Goal: Task Accomplishment & Management: Use online tool/utility

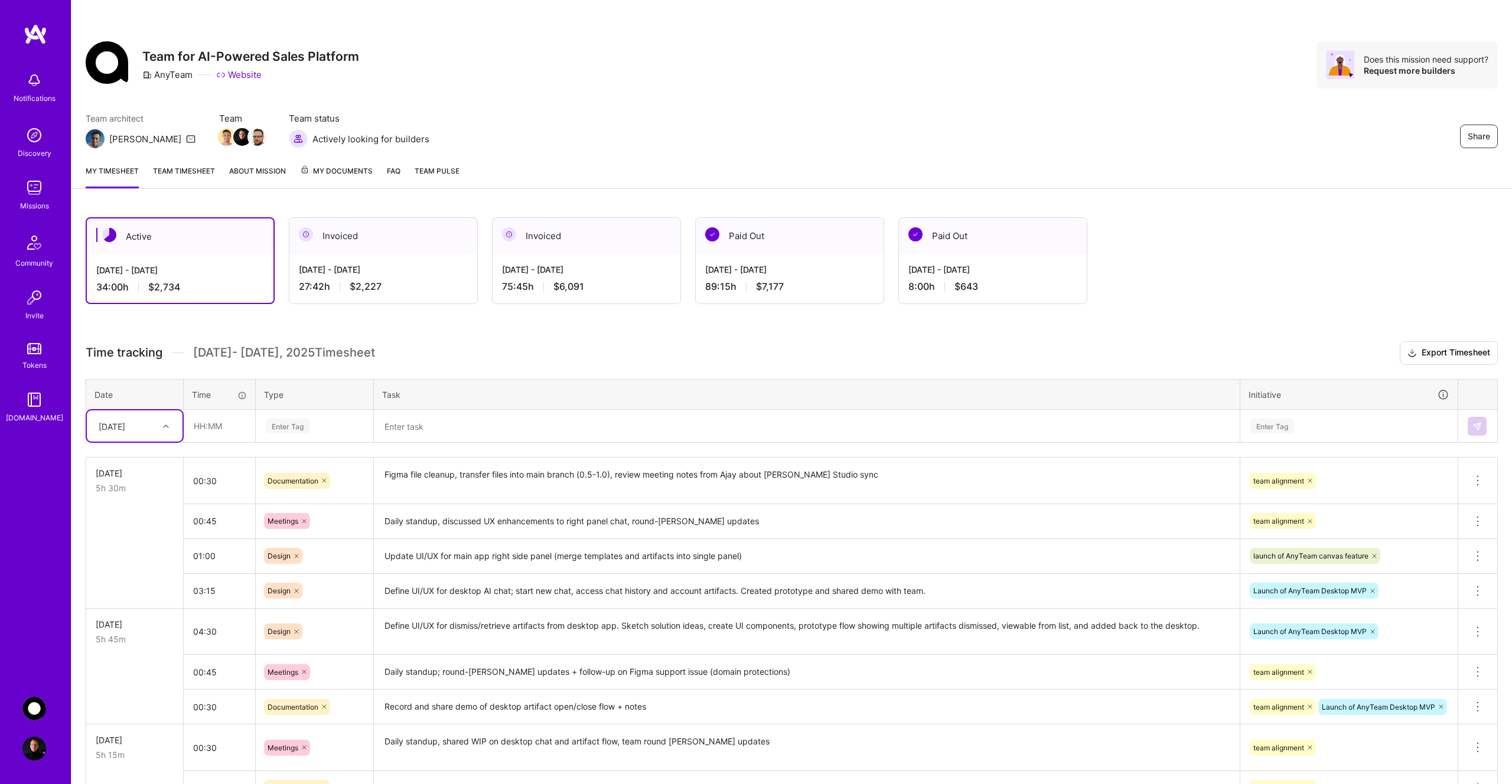
scroll to position [86, 0]
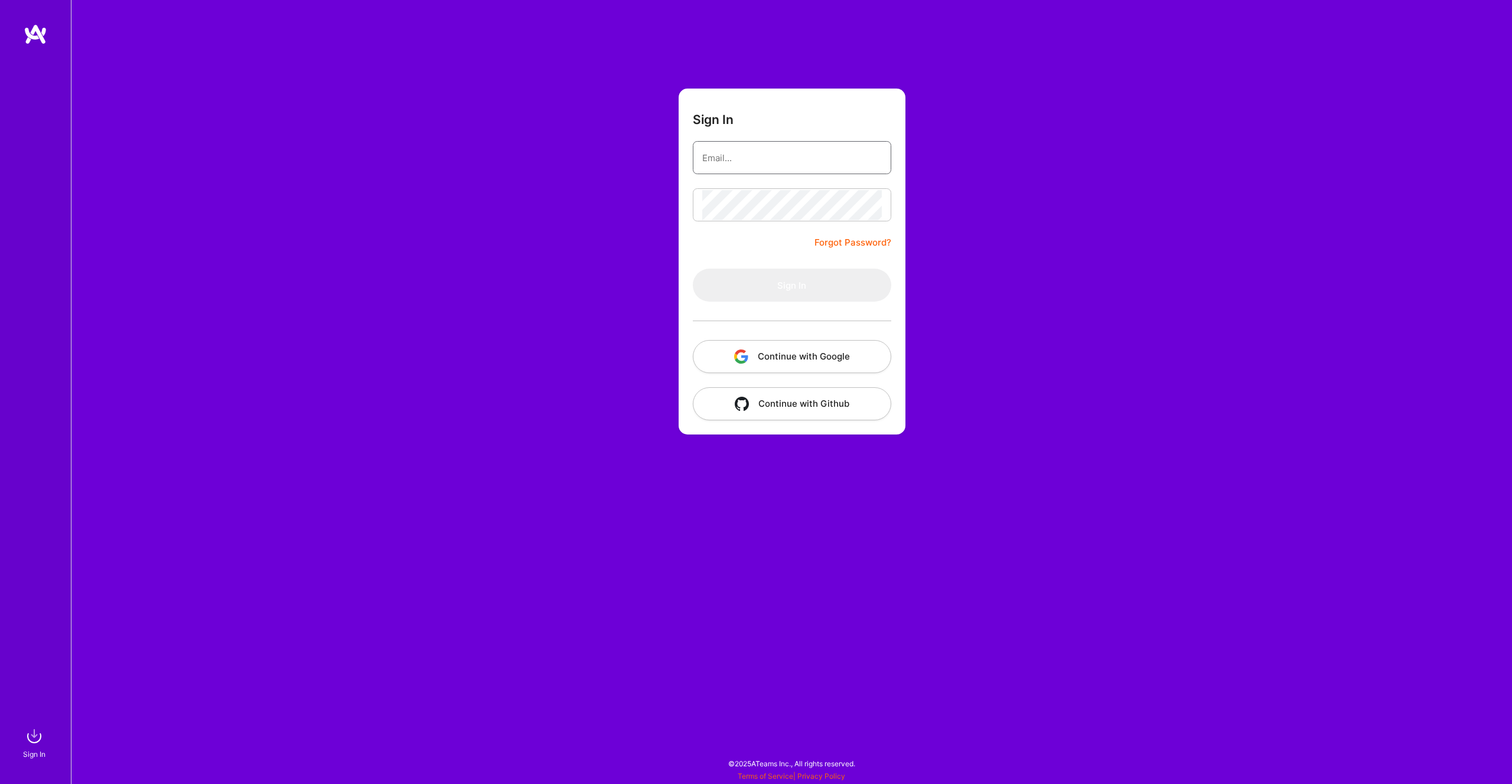
click at [746, 151] on input "email" at bounding box center [791, 158] width 179 height 30
type input "[PERSON_NAME][EMAIL_ADDRESS][PERSON_NAME][DOMAIN_NAME]"
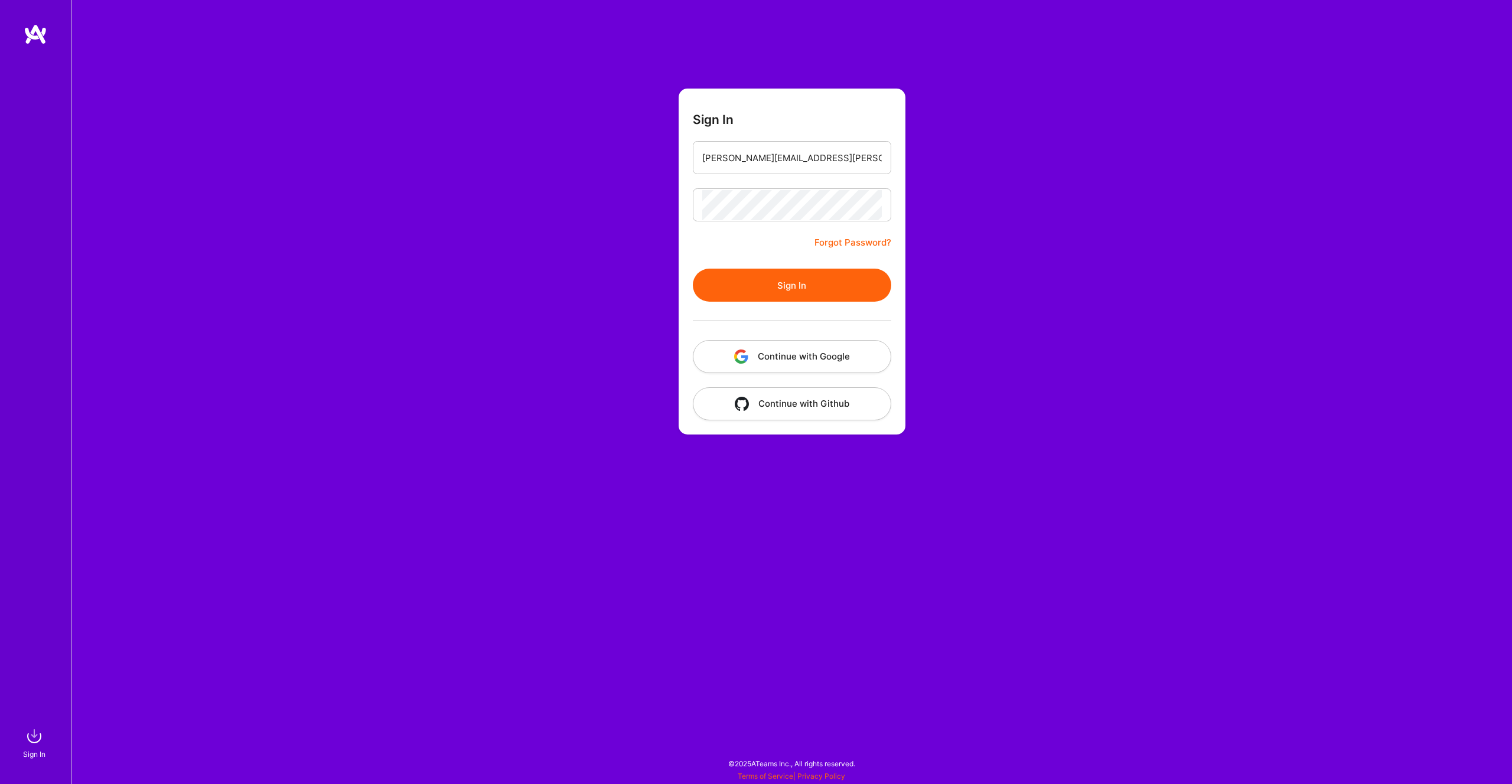
click at [790, 289] on button "Sign In" at bounding box center [792, 285] width 199 height 33
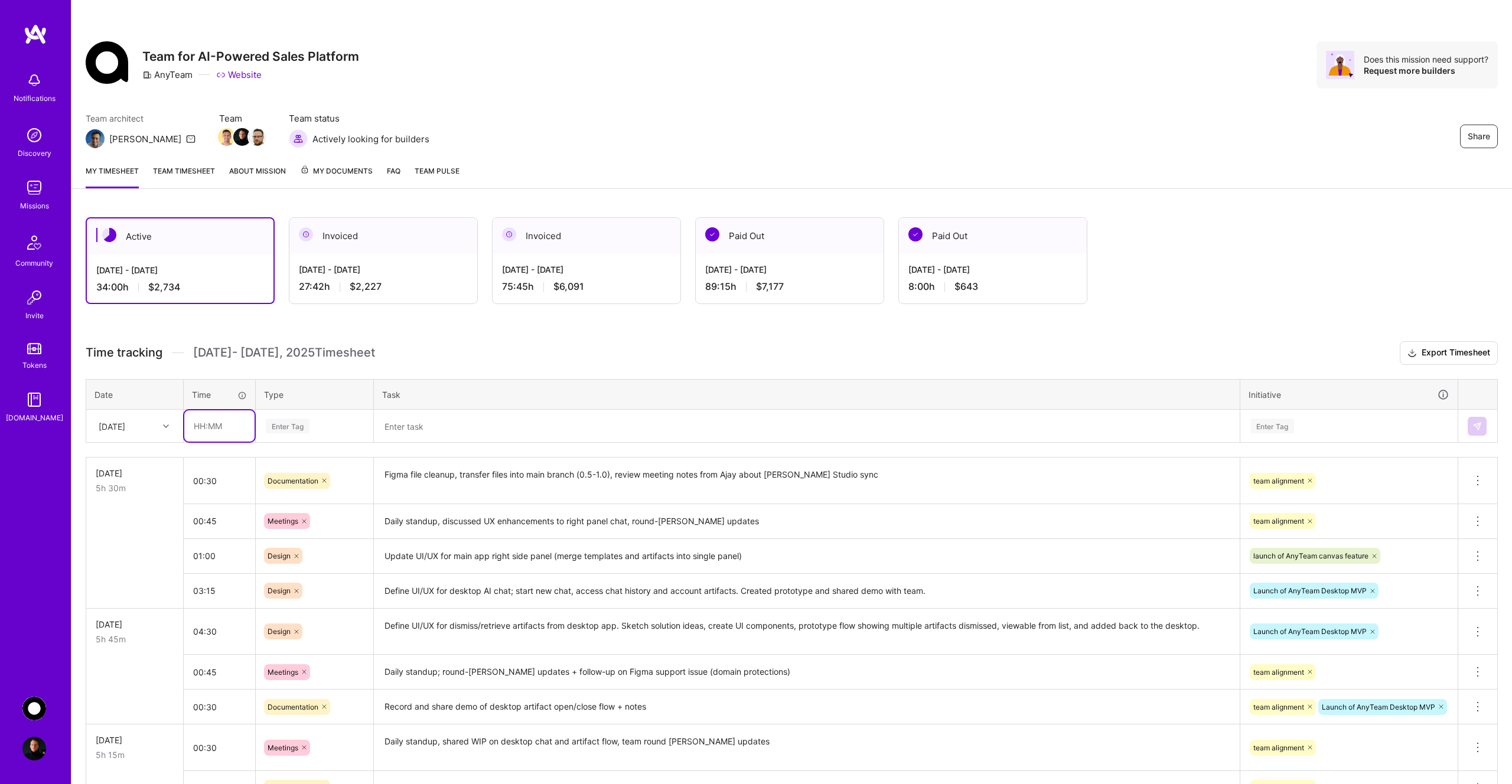
click at [229, 423] on input "text" at bounding box center [219, 426] width 71 height 31
type input "01:00"
click at [300, 428] on div "Enter Tag" at bounding box center [287, 426] width 44 height 18
type input "d"
click at [297, 489] on div "Design" at bounding box center [314, 493] width 116 height 28
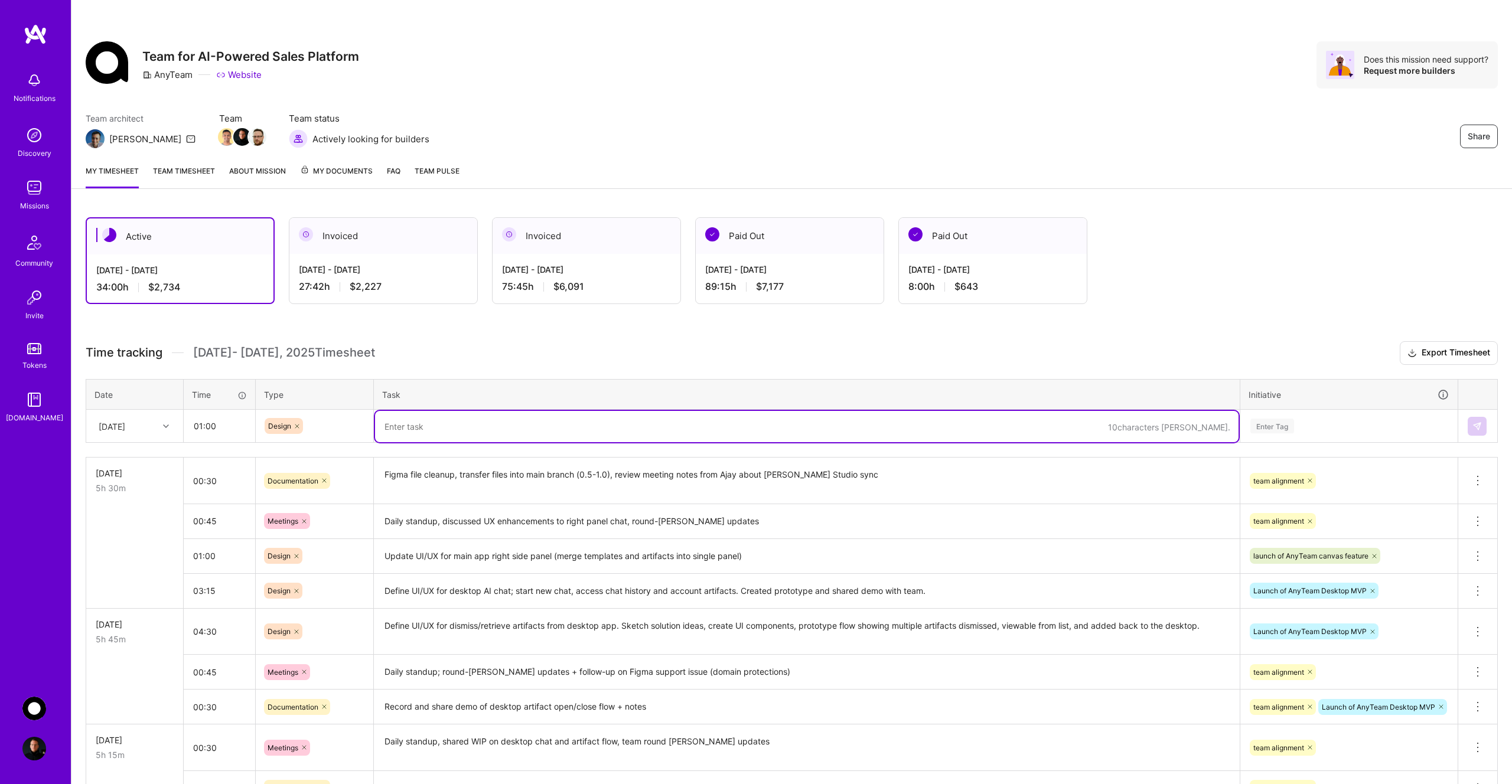
click at [423, 434] on textarea at bounding box center [807, 426] width 863 height 31
type textarea "Look at UX flows for standalone studio. Sketching information architecture diag…"
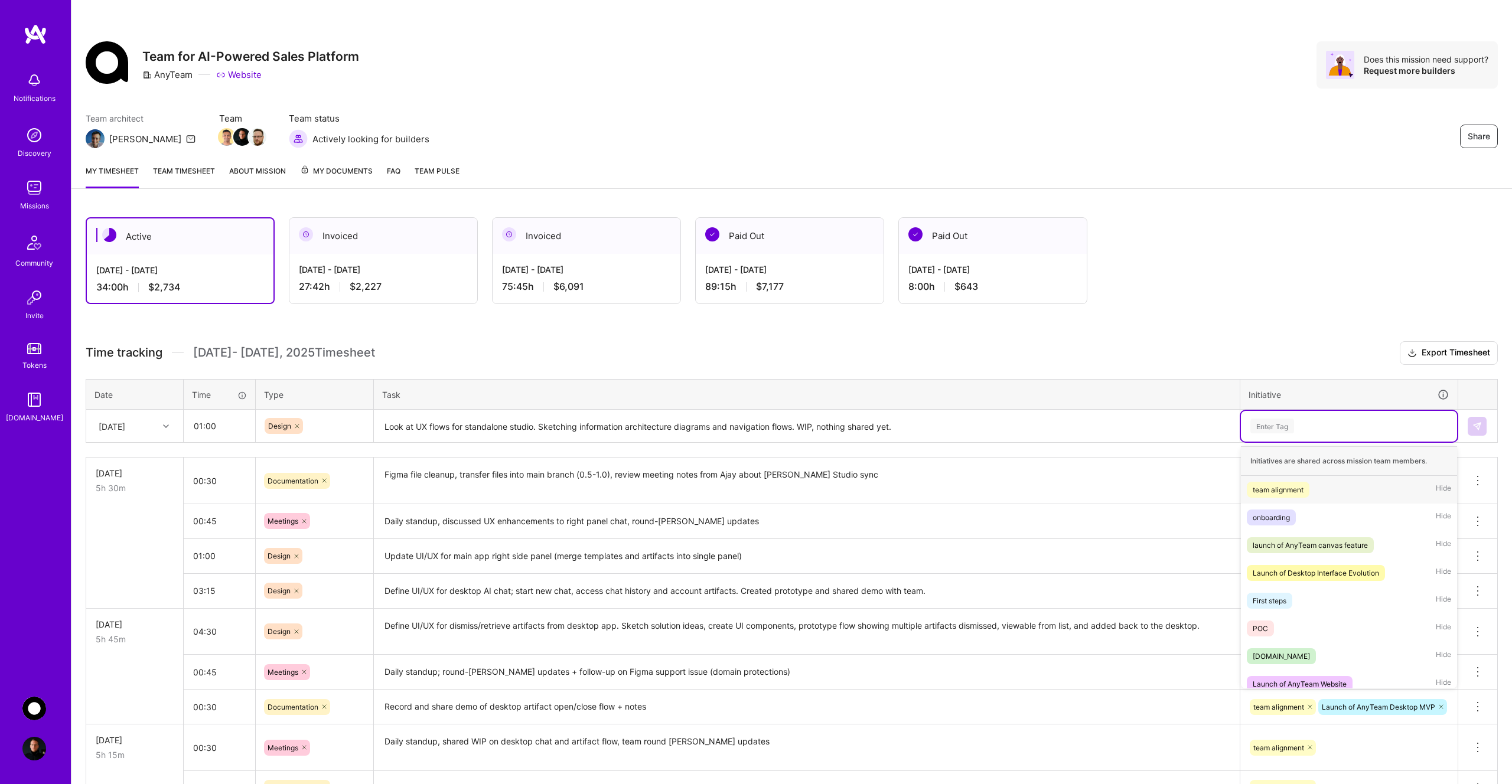
click at [1285, 428] on div "Enter Tag" at bounding box center [1272, 426] width 44 height 18
click at [1341, 545] on div "launch of AnyTeam canvas feature" at bounding box center [1310, 545] width 115 height 12
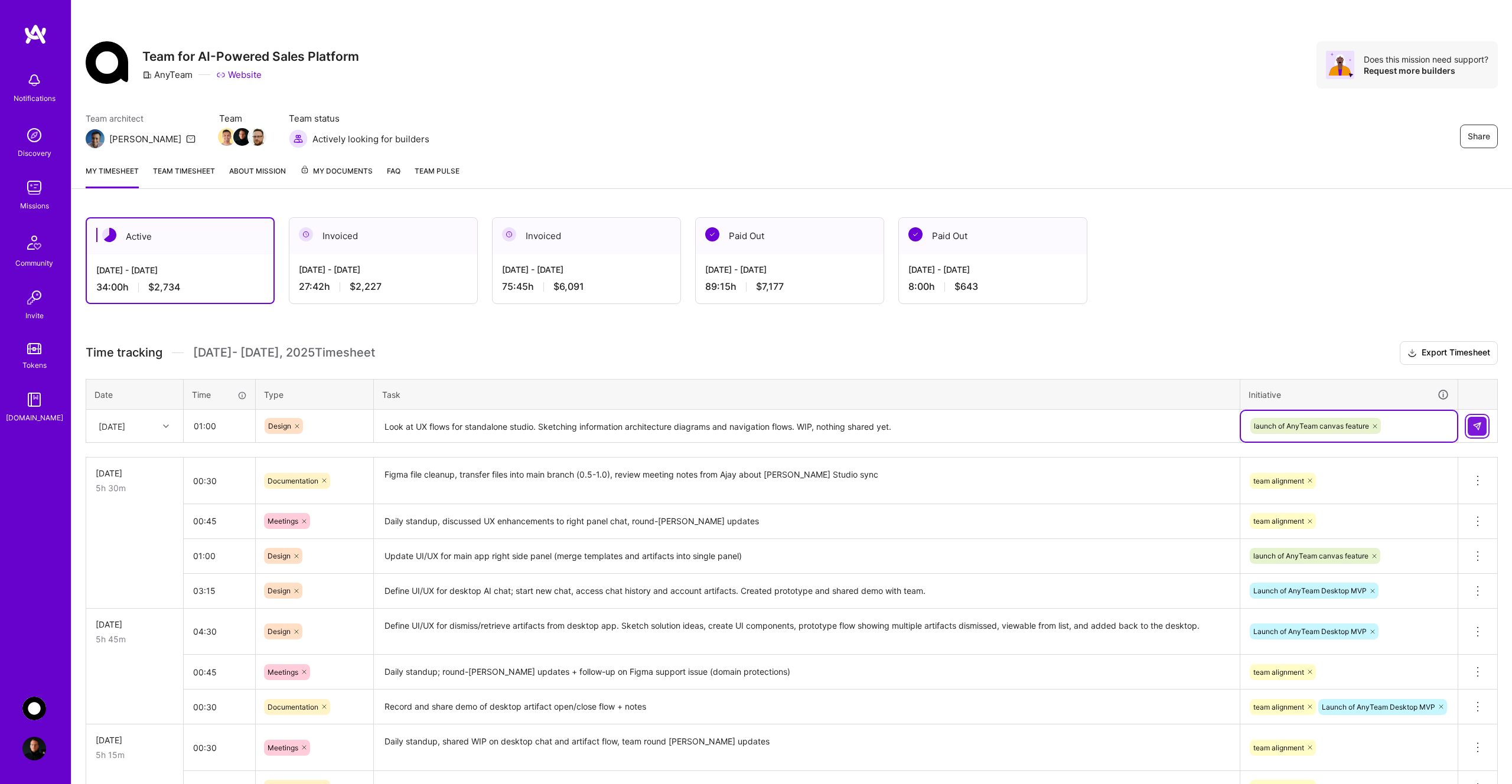
click at [1475, 428] on img at bounding box center [1477, 426] width 10 height 10
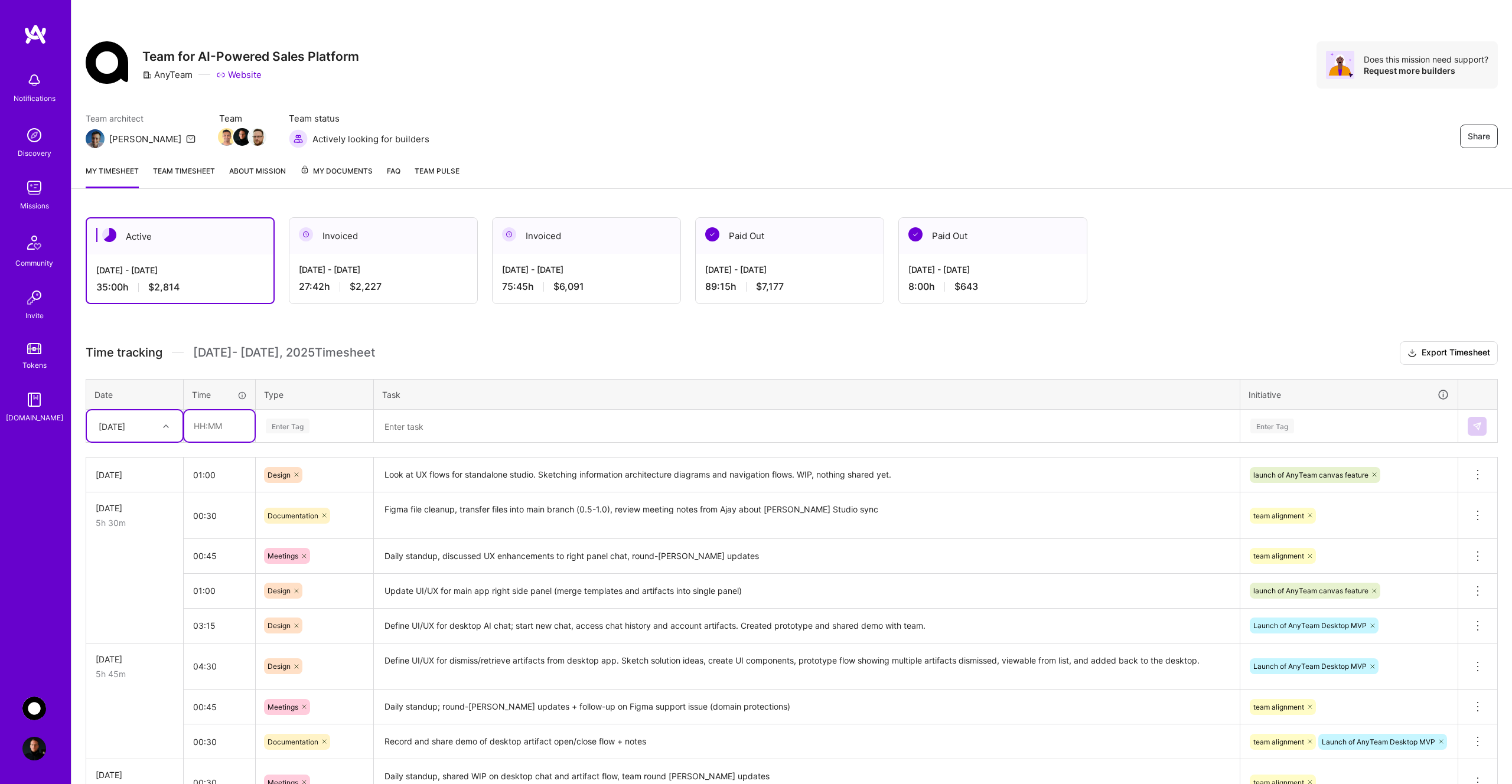
click at [222, 424] on input "text" at bounding box center [219, 426] width 71 height 31
type input "00:45"
click at [295, 424] on div "Enter Tag" at bounding box center [287, 426] width 44 height 18
type input "mee"
click at [297, 464] on span "Meetings" at bounding box center [283, 464] width 42 height 16
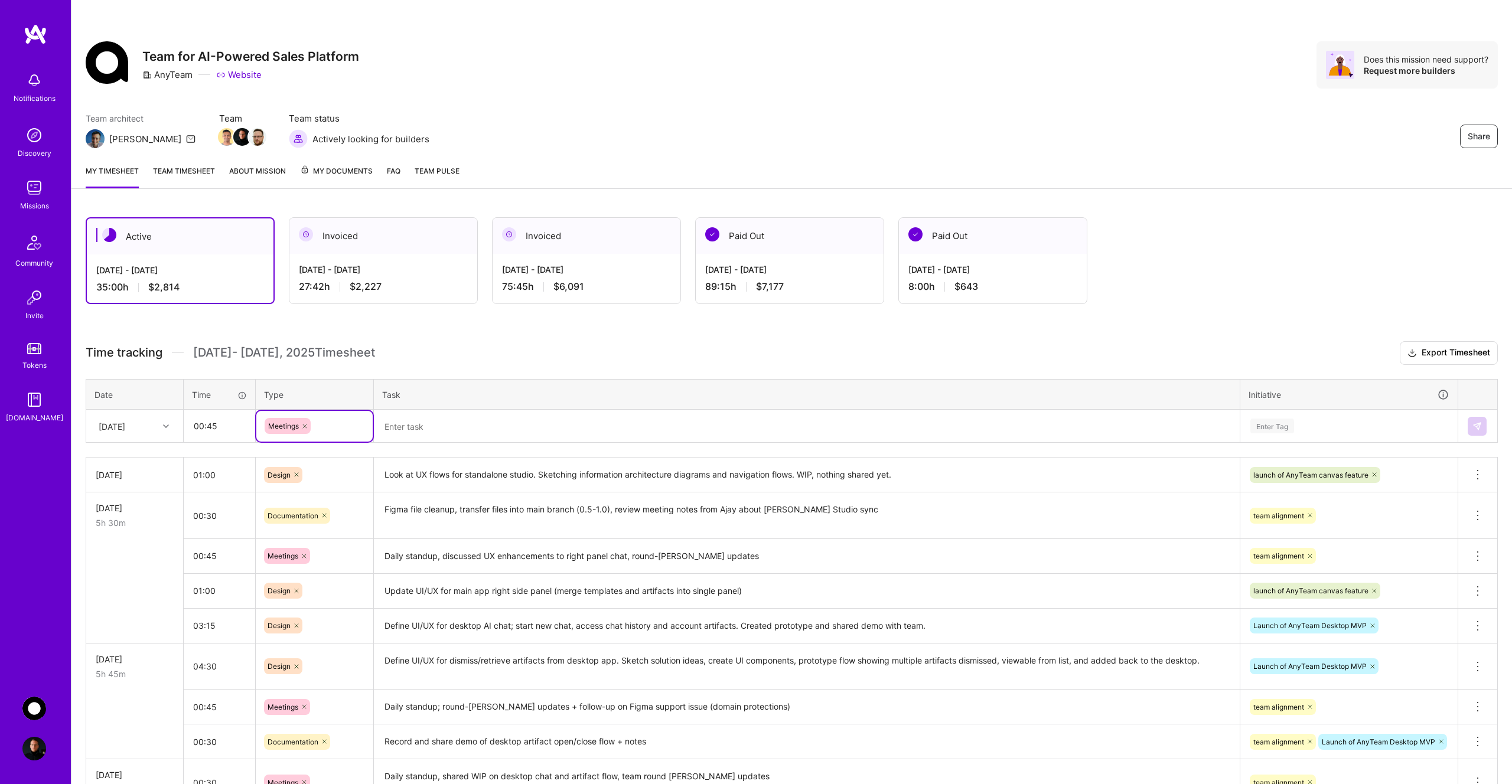
click at [434, 430] on textarea at bounding box center [807, 426] width 863 height 31
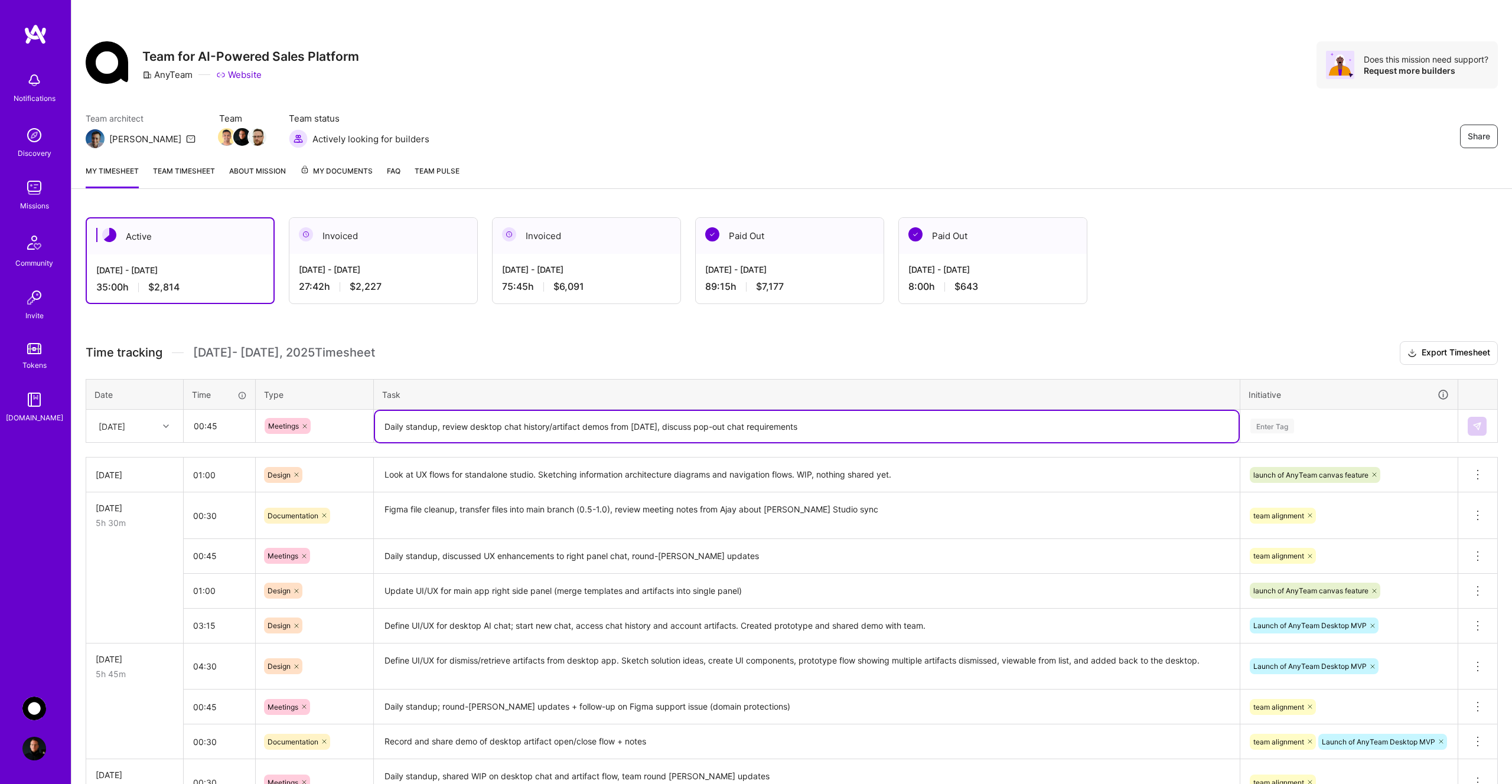
type textarea "Daily standup, review desktop chat history/artifact demos from [DATE], discuss …"
click at [1290, 426] on div "Enter Tag" at bounding box center [1272, 426] width 44 height 18
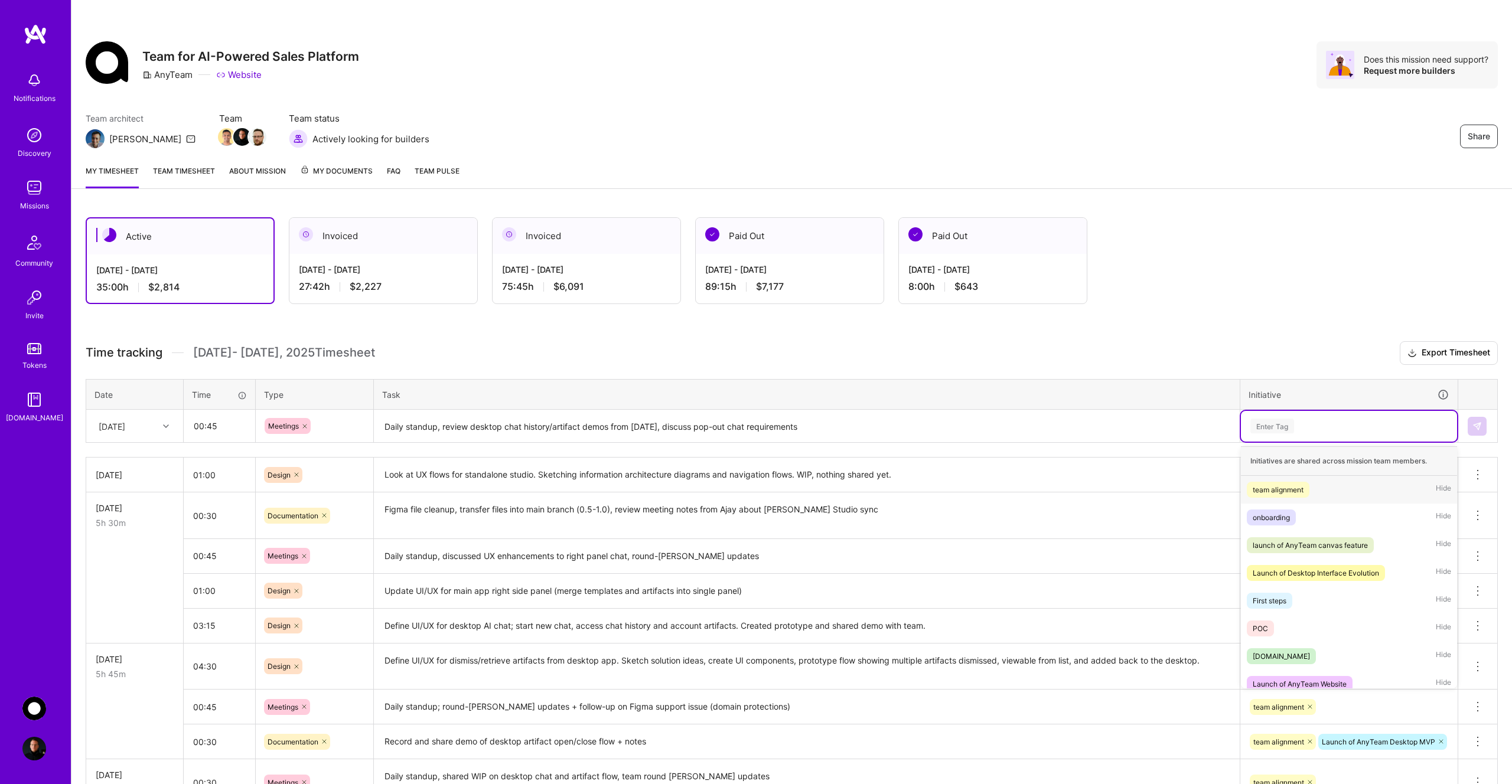
click at [1288, 488] on div "team alignment" at bounding box center [1277, 490] width 51 height 12
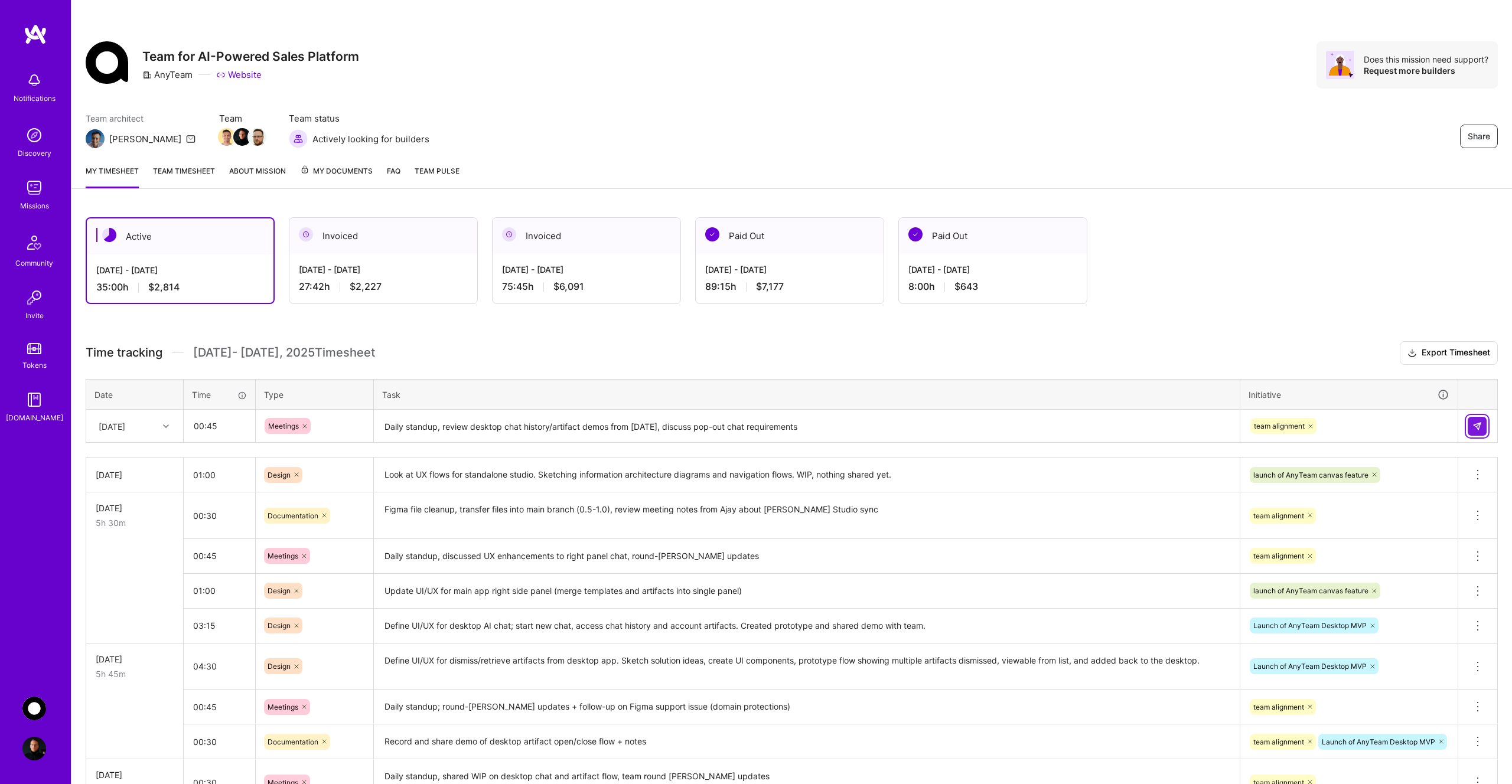
click at [1474, 428] on img at bounding box center [1477, 426] width 10 height 10
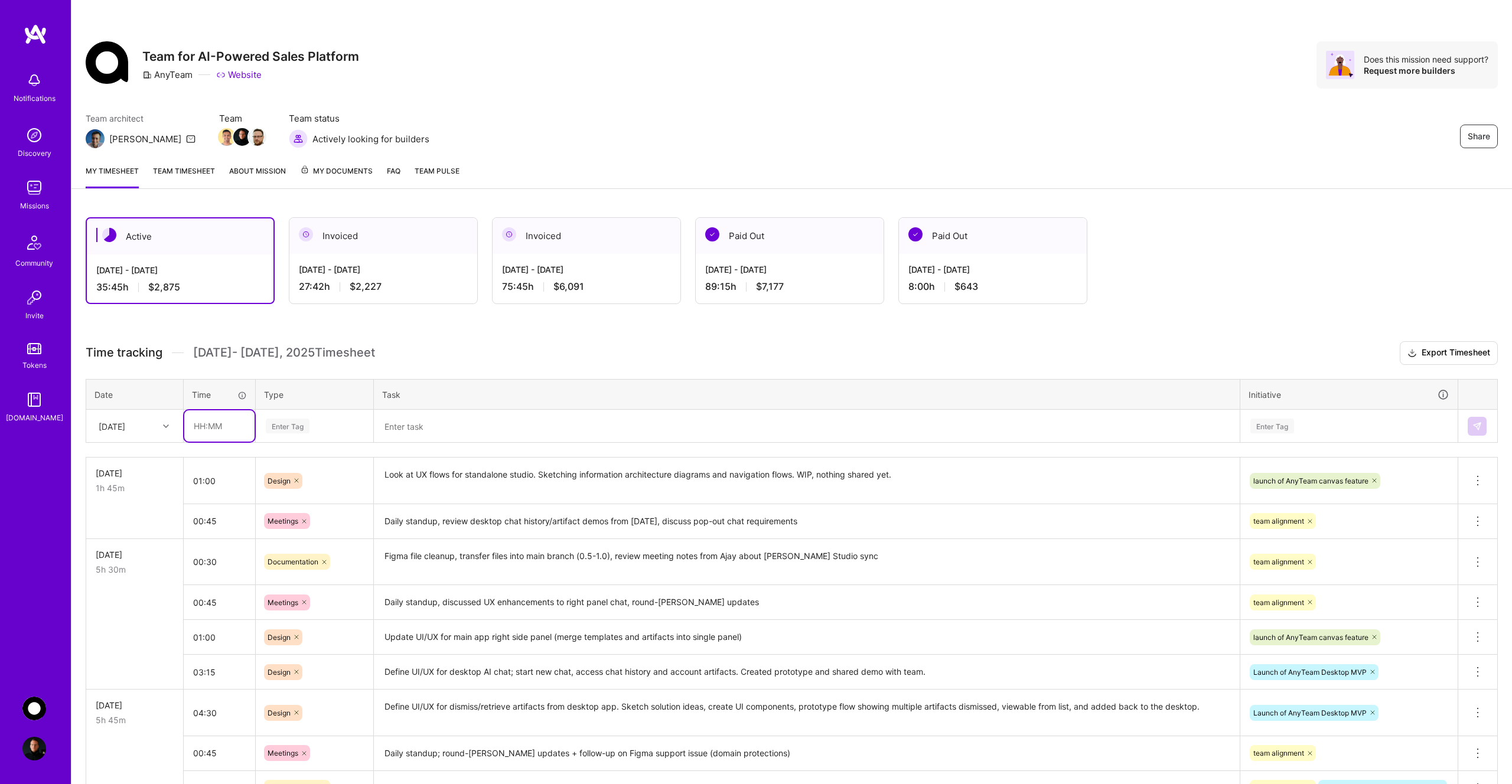
click at [214, 423] on input "text" at bounding box center [219, 426] width 71 height 31
type input "00:15"
click at [273, 430] on div "Enter Tag" at bounding box center [287, 426] width 44 height 18
click at [296, 516] on span "Documentation" at bounding box center [294, 520] width 62 height 16
click at [427, 430] on textarea at bounding box center [807, 426] width 863 height 31
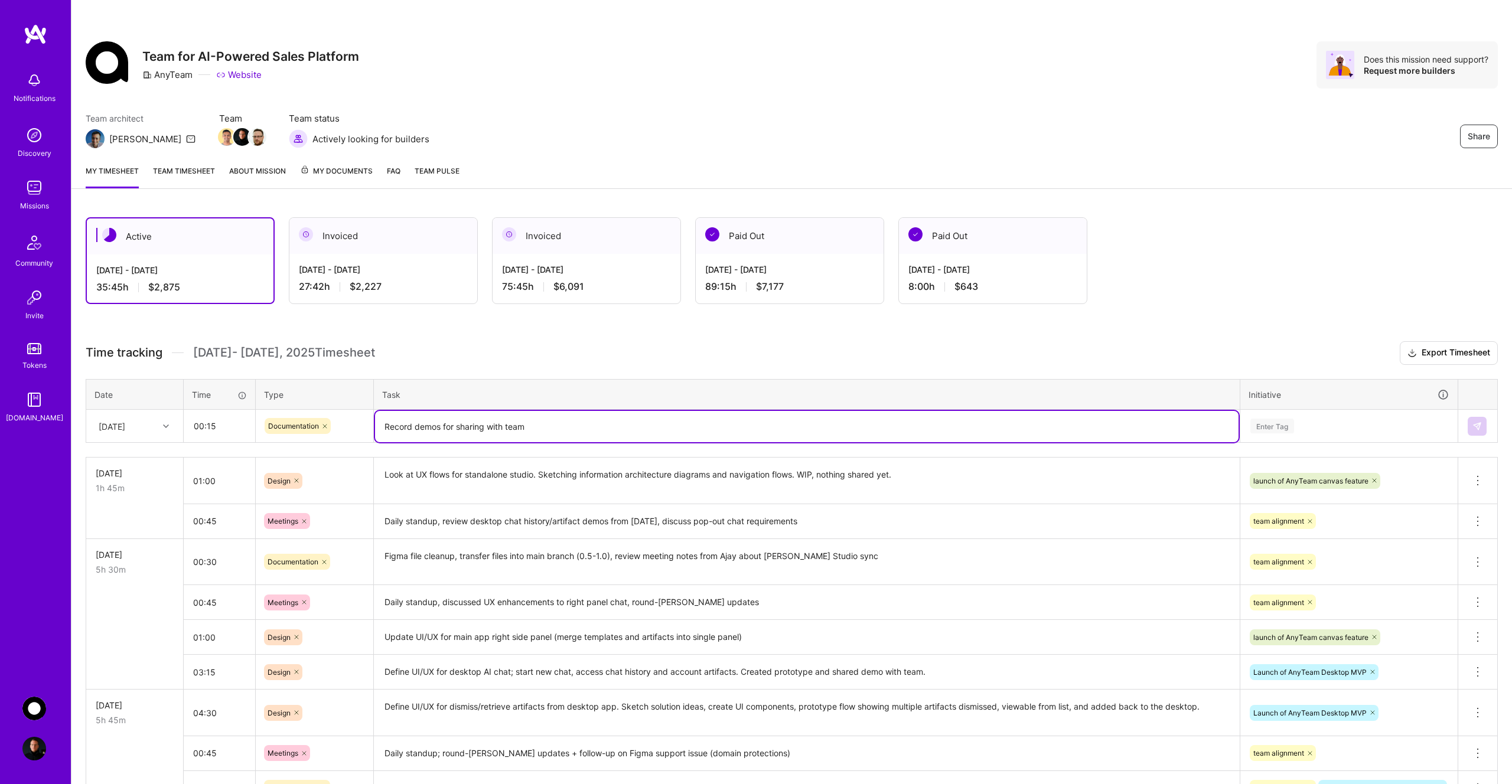
type textarea "Record demos for sharing with team"
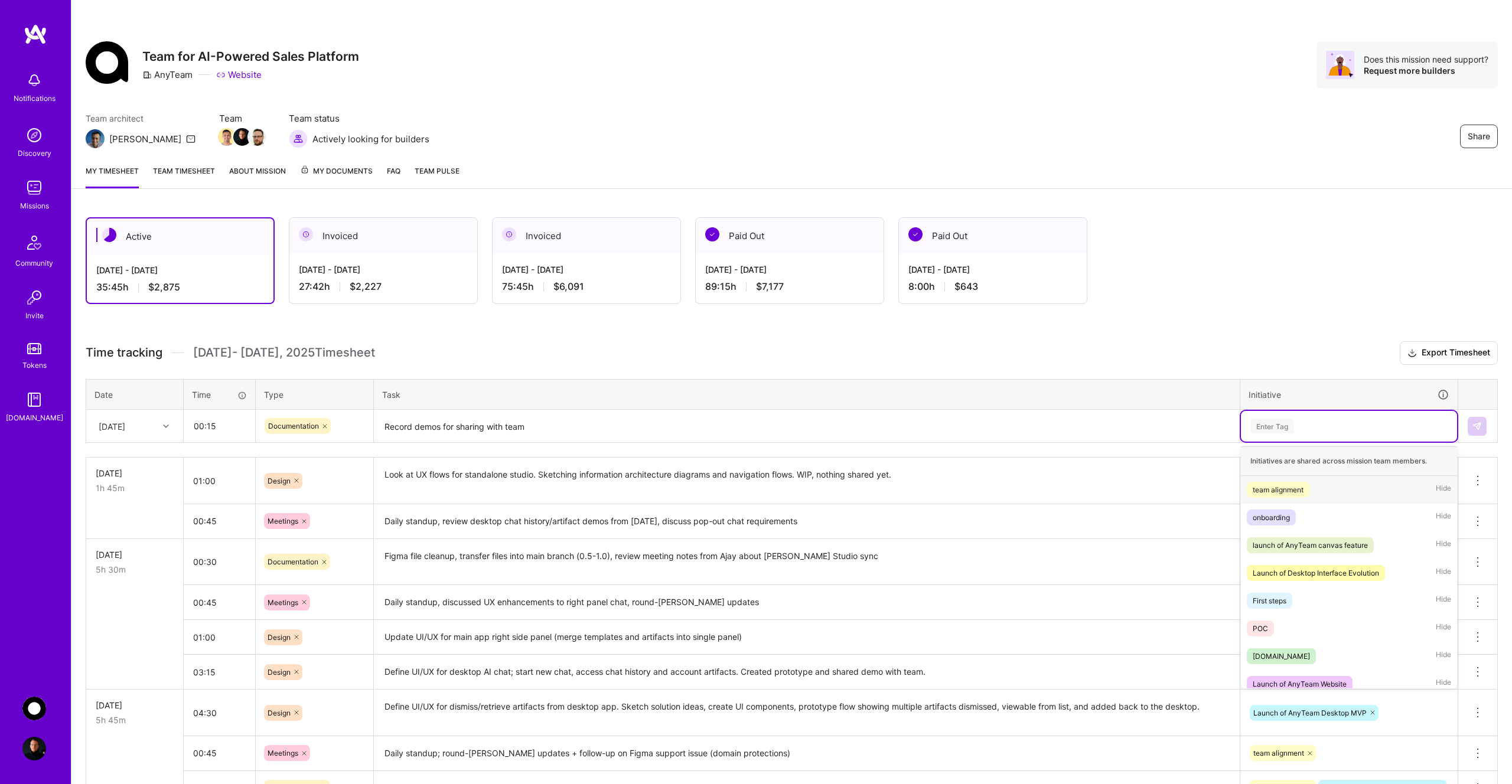
click at [1274, 431] on div "Enter Tag" at bounding box center [1272, 426] width 44 height 18
click at [1286, 488] on div "team alignment" at bounding box center [1277, 490] width 51 height 12
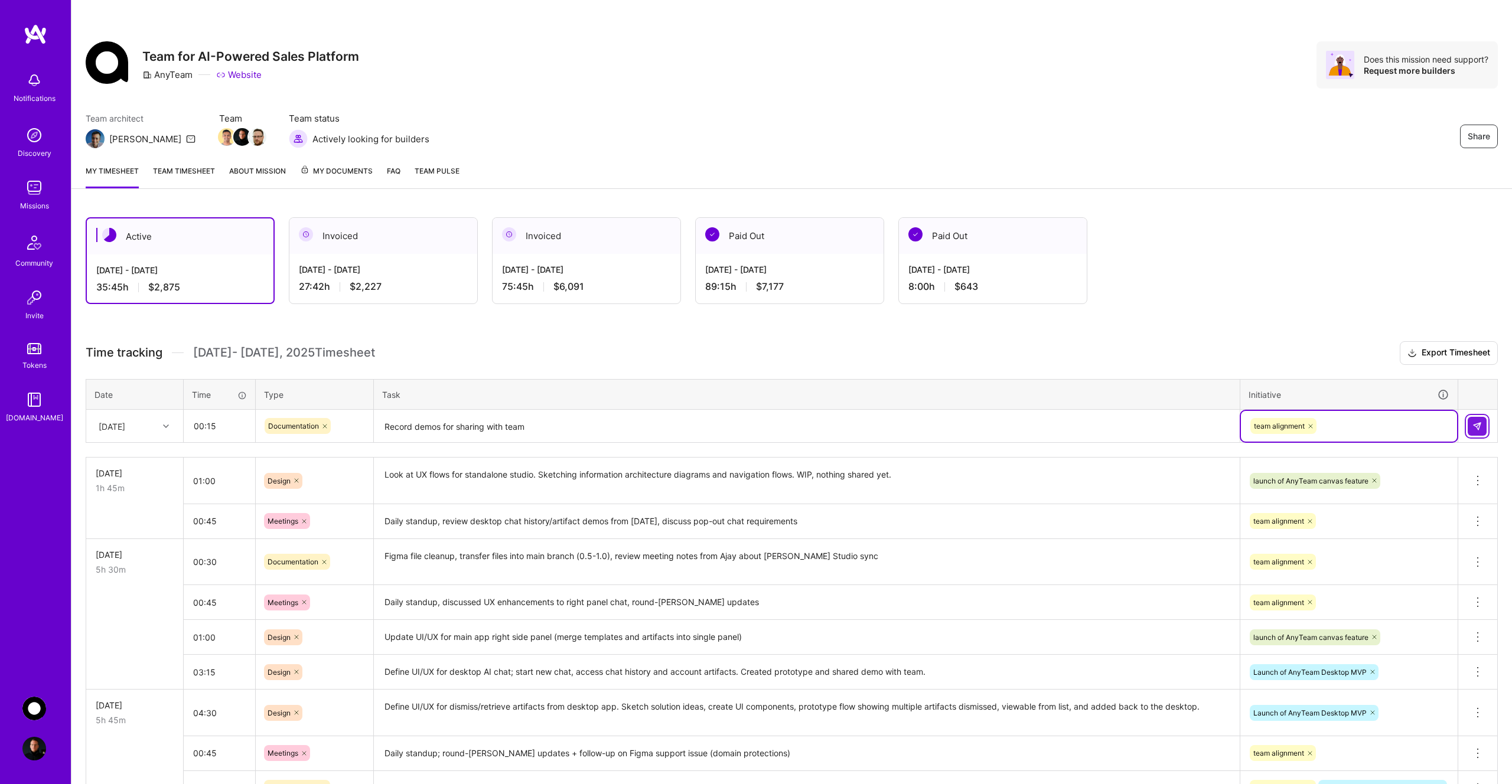
click at [1473, 426] on img at bounding box center [1477, 426] width 10 height 10
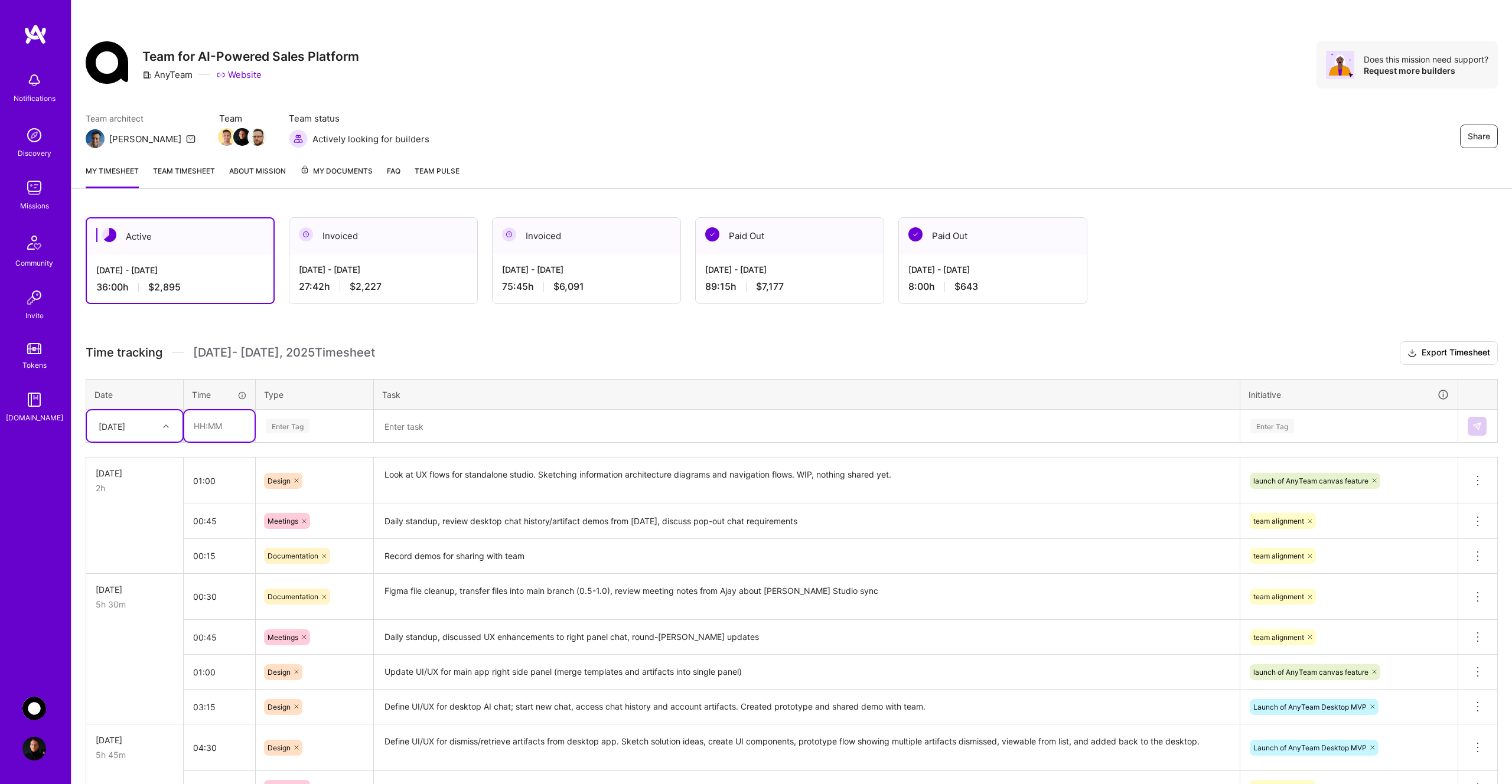
click at [208, 430] on input "text" at bounding box center [219, 426] width 71 height 31
type input "03:45"
click at [291, 429] on div "Enter Tag" at bounding box center [287, 426] width 44 height 18
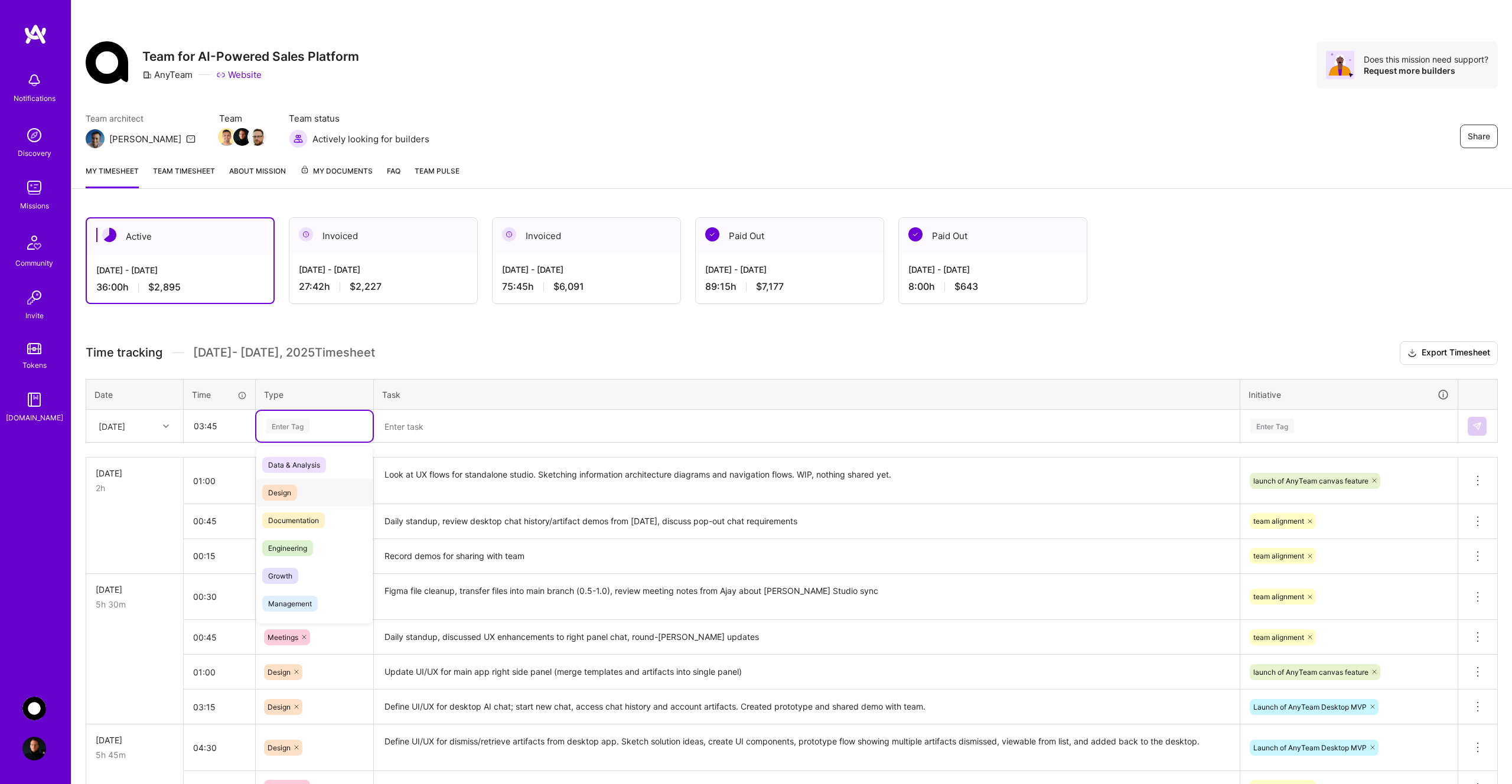
click at [298, 492] on div "Design" at bounding box center [314, 493] width 116 height 28
click at [417, 431] on textarea at bounding box center [807, 426] width 863 height 31
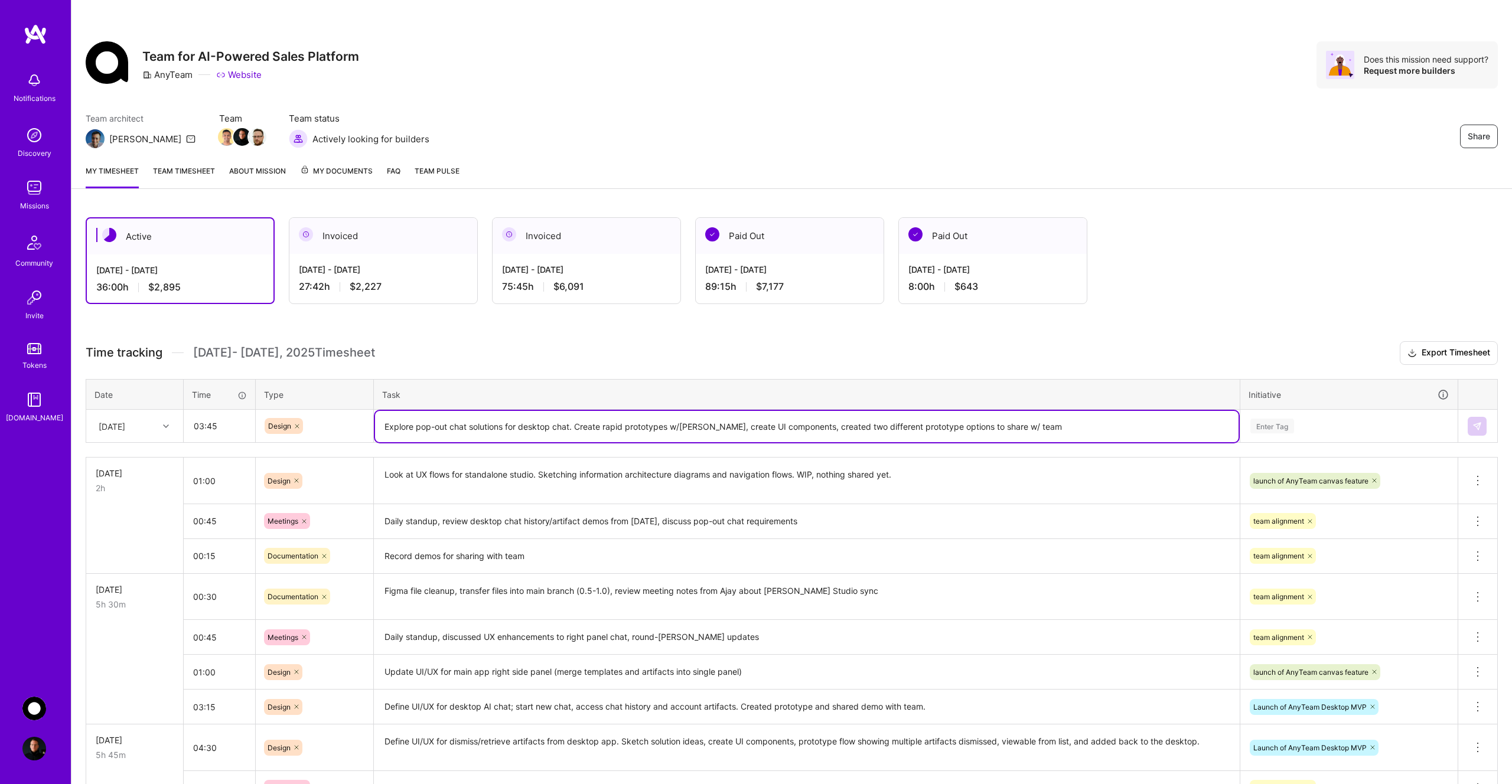
type textarea "Explore pop-out chat solutions for desktop chat. Create rapid prototypes w/[PER…"
click at [1281, 424] on div "Enter Tag" at bounding box center [1272, 426] width 44 height 18
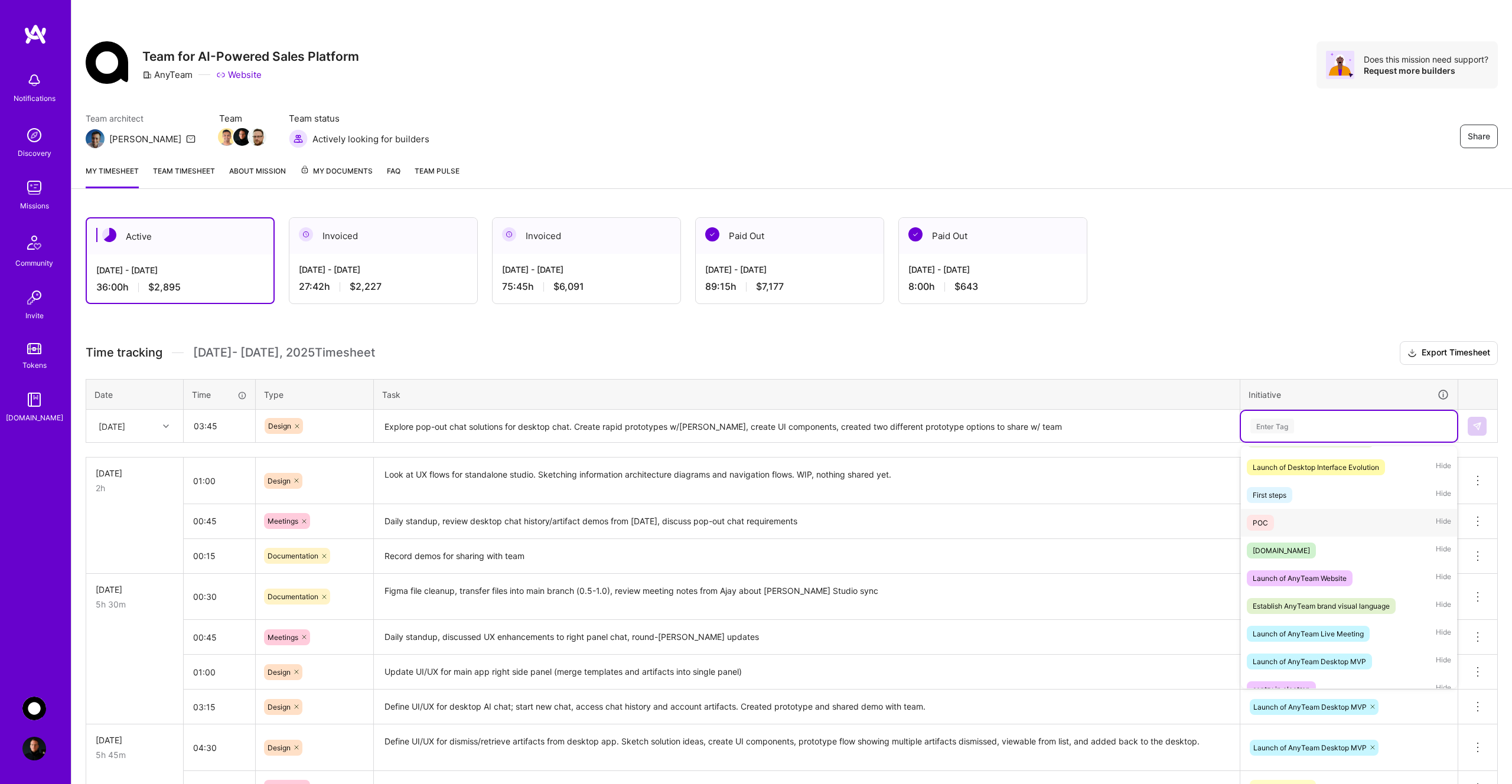
scroll to position [120, 0]
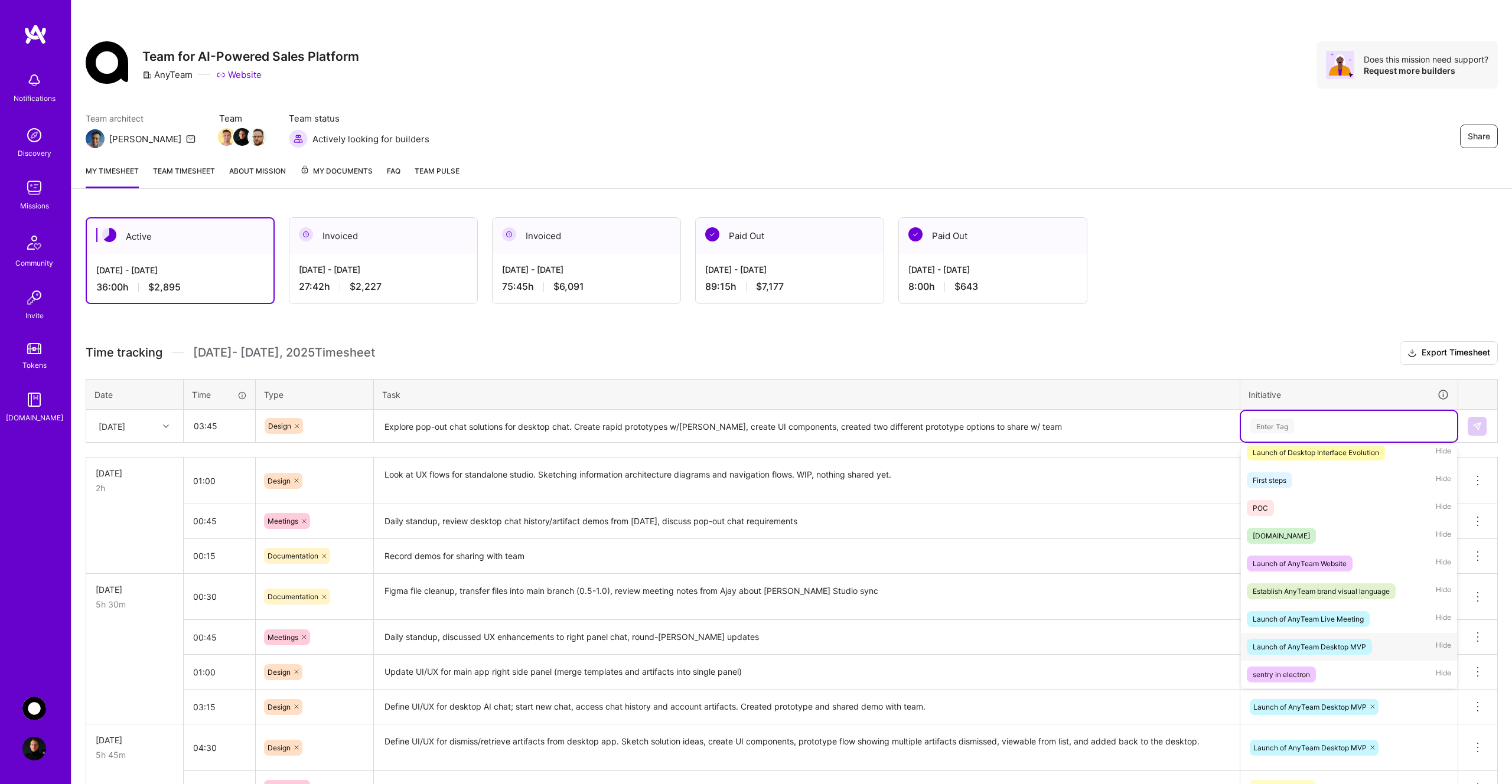
click at [1337, 646] on div "Launch of AnyTeam Desktop MVP" at bounding box center [1309, 647] width 114 height 12
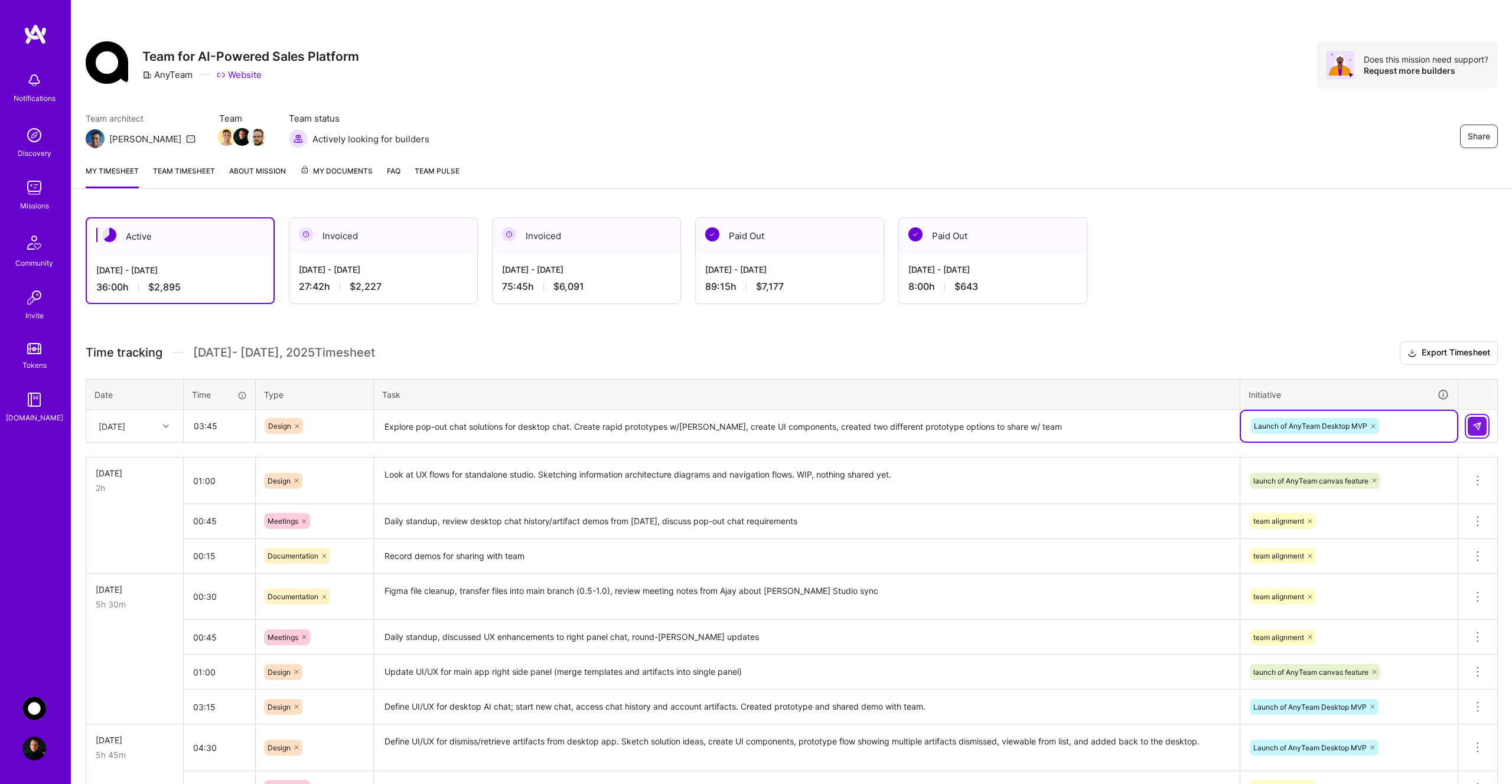
click at [1477, 424] on img at bounding box center [1477, 426] width 10 height 10
